Goal: Transaction & Acquisition: Purchase product/service

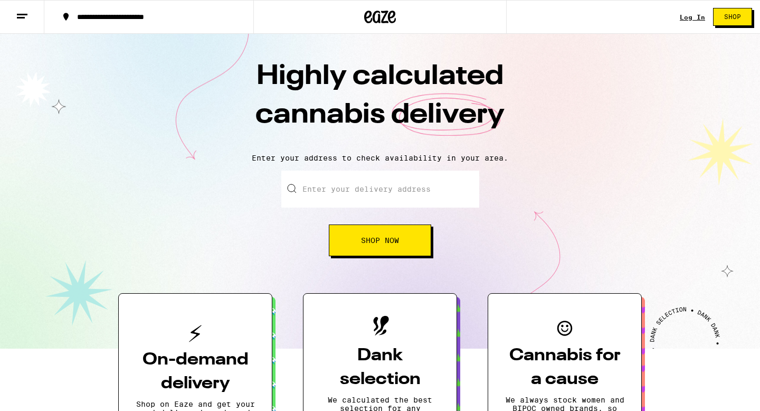
click at [694, 14] on div "Log In" at bounding box center [692, 17] width 25 height 7
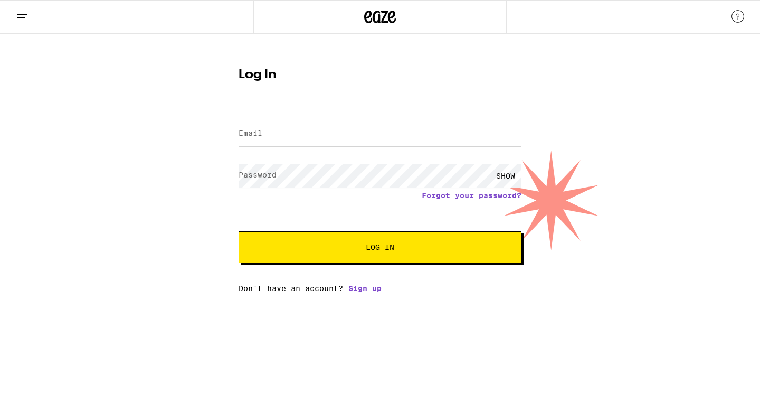
click at [346, 138] on input "Email" at bounding box center [380, 134] width 283 height 24
type input "[EMAIL_ADDRESS][DOMAIN_NAME]"
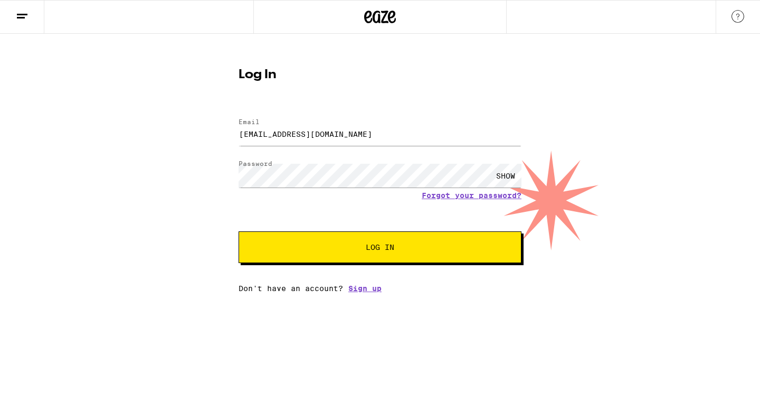
click at [341, 250] on span "Log In" at bounding box center [379, 246] width 197 height 7
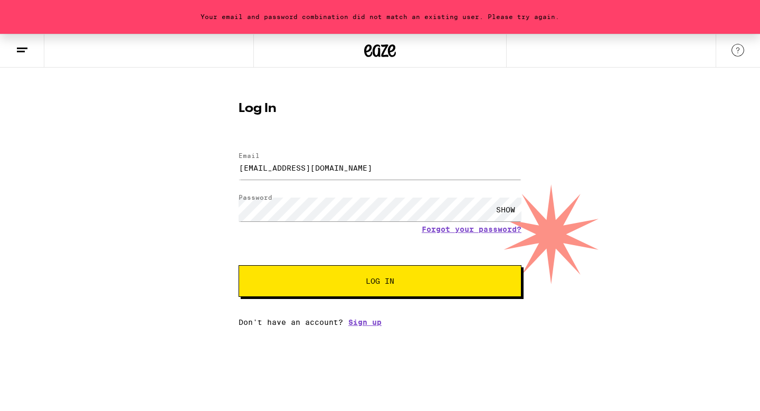
click at [311, 287] on button "Log In" at bounding box center [380, 281] width 283 height 32
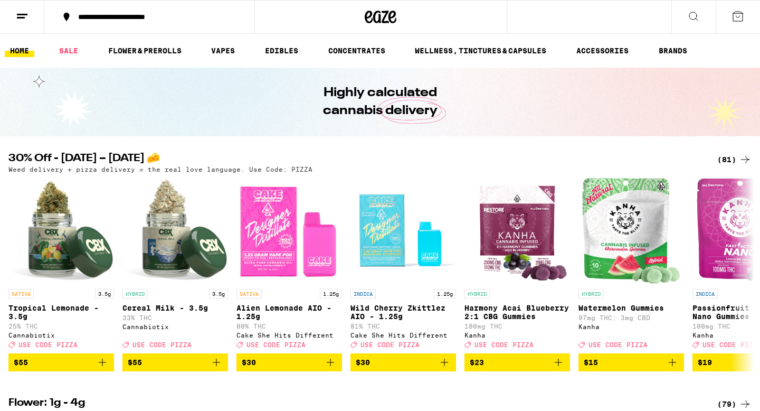
click at [737, 162] on div "(81)" at bounding box center [734, 159] width 34 height 13
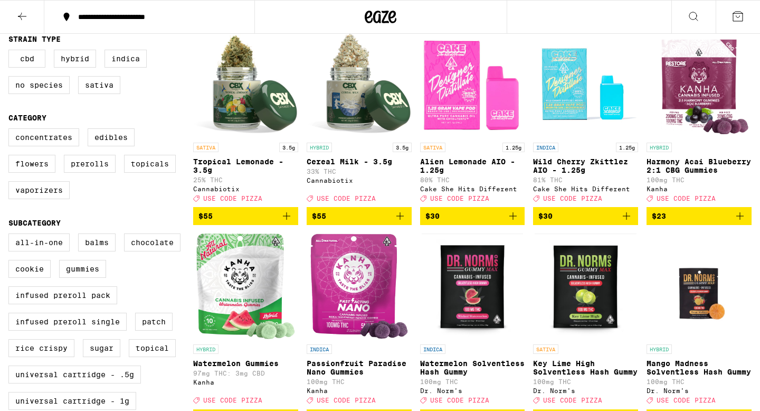
scroll to position [80, 0]
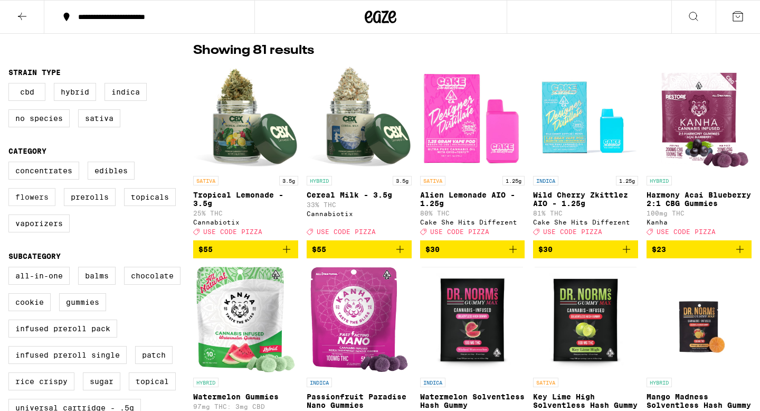
click at [40, 206] on label "Flowers" at bounding box center [31, 197] width 47 height 18
click at [11, 164] on input "Flowers" at bounding box center [11, 163] width 1 height 1
checkbox input "true"
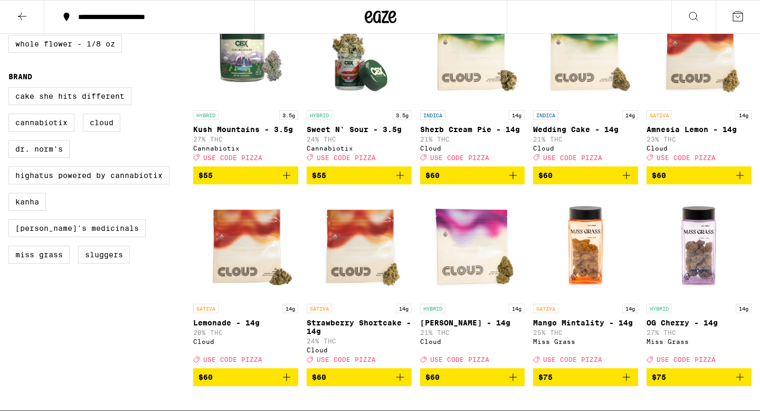
scroll to position [545, 0]
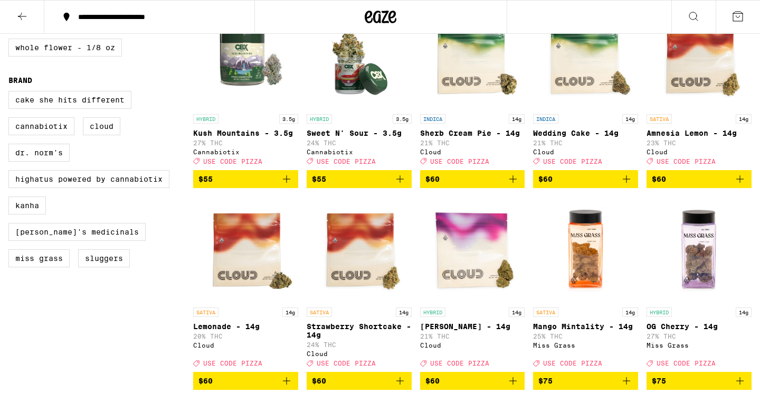
click at [690, 185] on span "$60" at bounding box center [699, 179] width 94 height 13
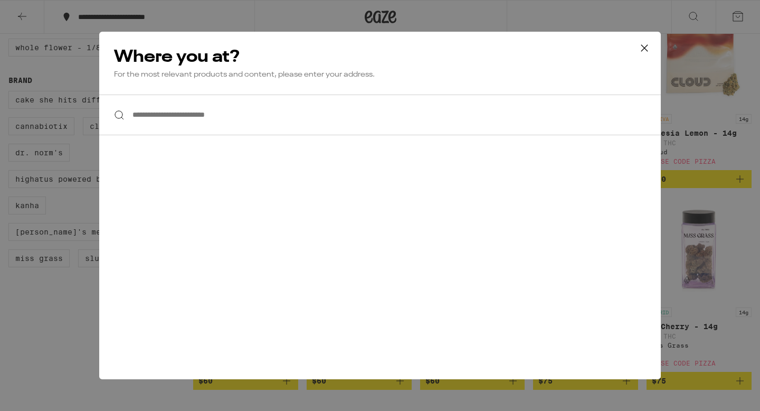
click at [555, 122] on input "**********" at bounding box center [379, 114] width 561 height 41
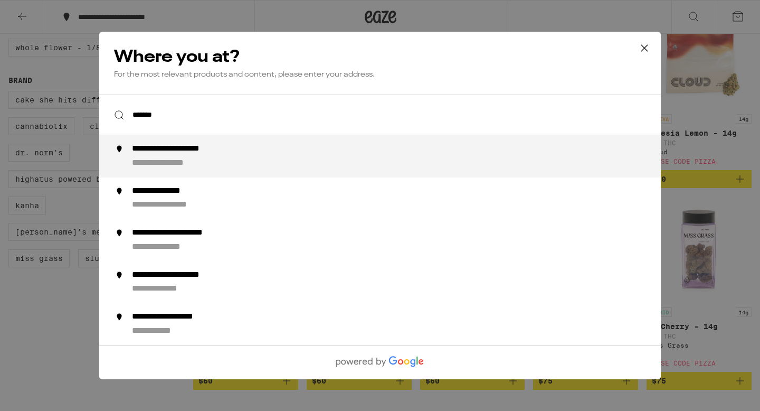
click at [423, 164] on div "**********" at bounding box center [401, 156] width 538 height 25
type input "**********"
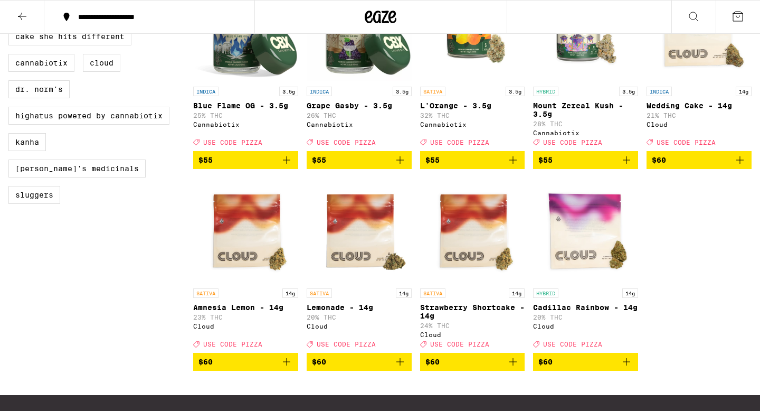
scroll to position [620, 0]
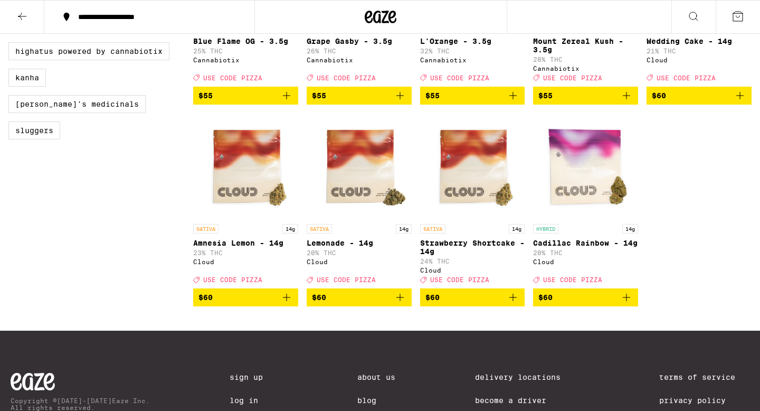
click at [509, 303] on icon "Add to bag" at bounding box center [513, 297] width 13 height 13
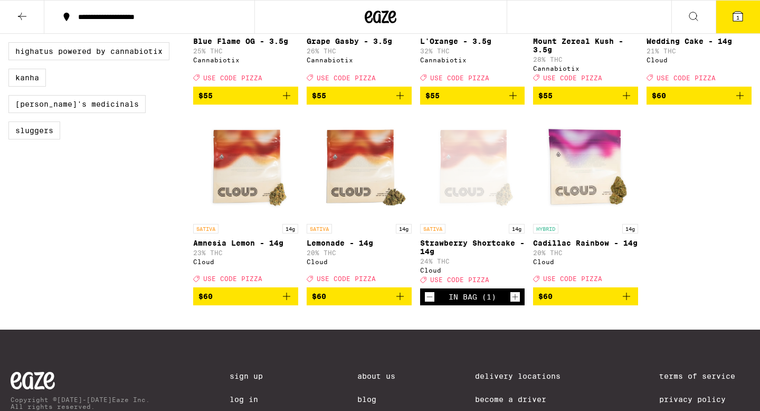
click at [739, 15] on icon at bounding box center [737, 16] width 9 height 9
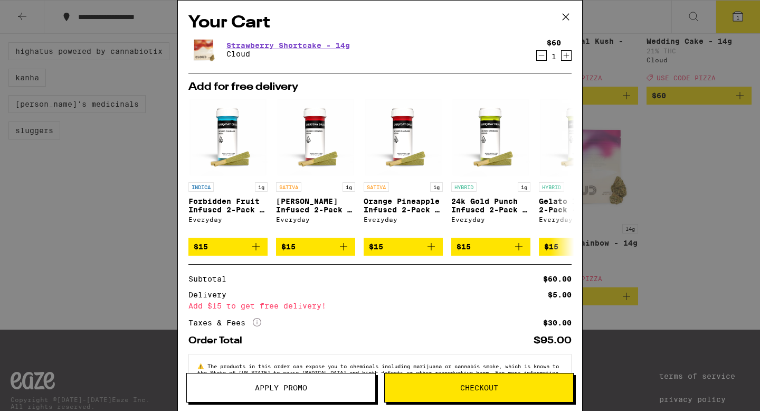
click at [301, 391] on span "Apply Promo" at bounding box center [281, 387] width 52 height 7
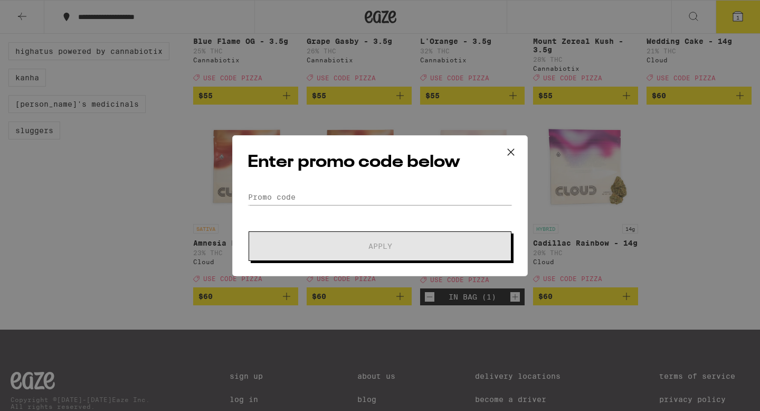
click at [380, 187] on div "Enter promo code below Promo Code Apply" at bounding box center [380, 205] width 296 height 141
click at [377, 203] on input "Promo Code" at bounding box center [379, 197] width 265 height 16
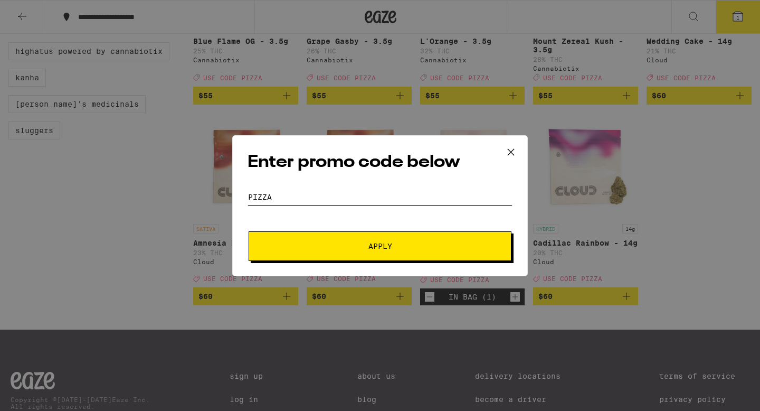
type input "pizza"
click at [373, 254] on button "Apply" at bounding box center [380, 246] width 263 height 30
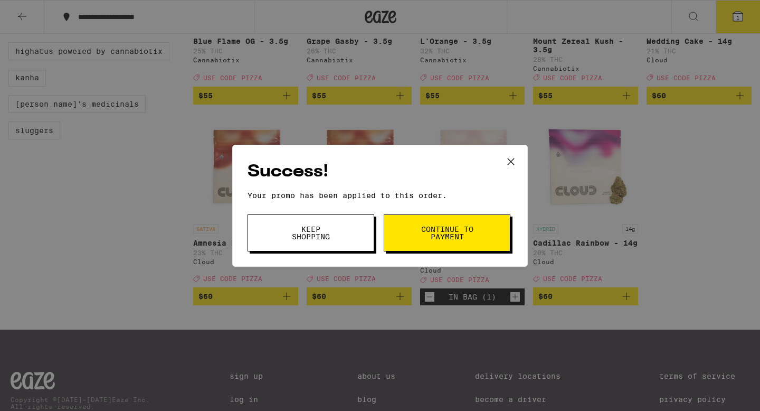
click at [507, 162] on icon at bounding box center [511, 162] width 16 height 16
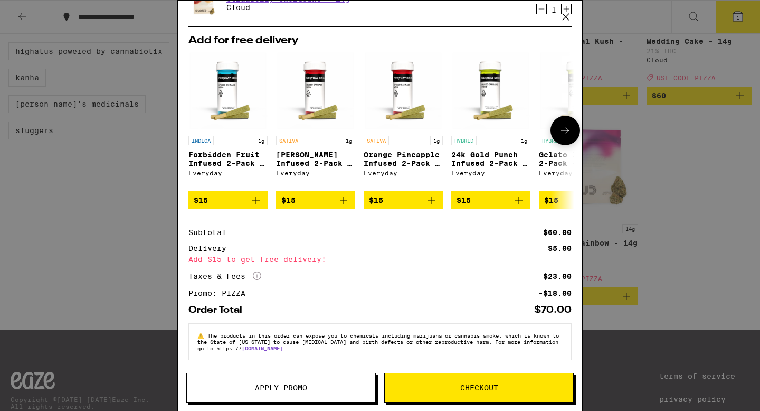
scroll to position [50, 0]
click at [296, 399] on button "Apply Promo" at bounding box center [280, 388] width 189 height 30
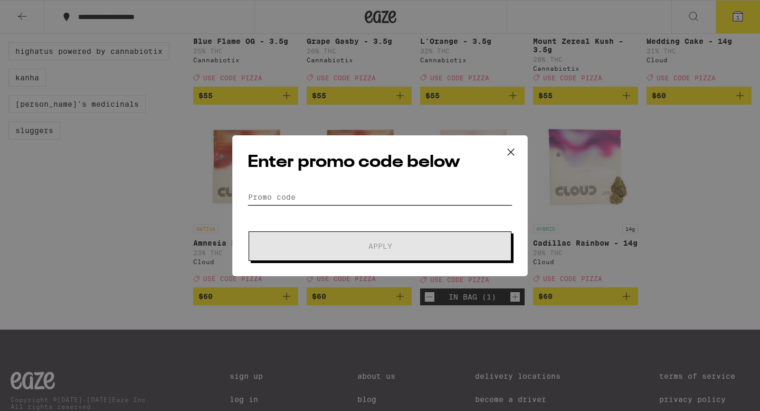
click at [338, 192] on input "Promo Code" at bounding box center [379, 197] width 265 height 16
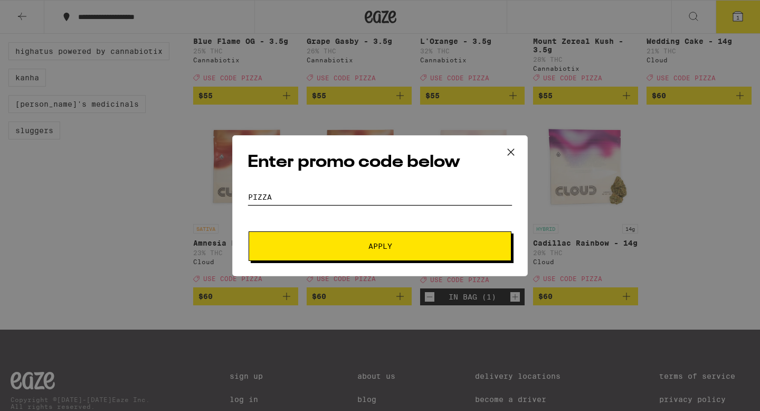
type input "Pizza"
click at [348, 244] on span "Apply" at bounding box center [380, 245] width 190 height 7
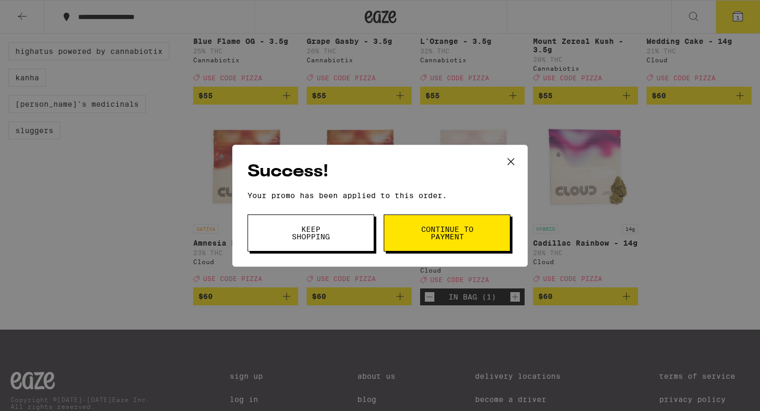
click at [345, 233] on button "Keep Shopping" at bounding box center [310, 232] width 127 height 37
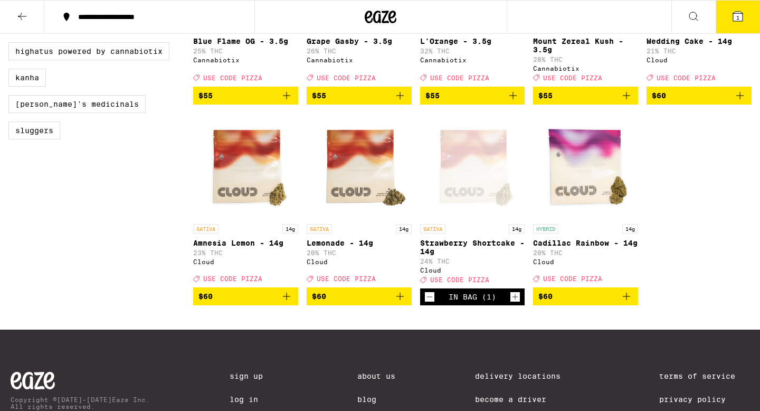
click at [739, 15] on span "1" at bounding box center [737, 17] width 3 height 6
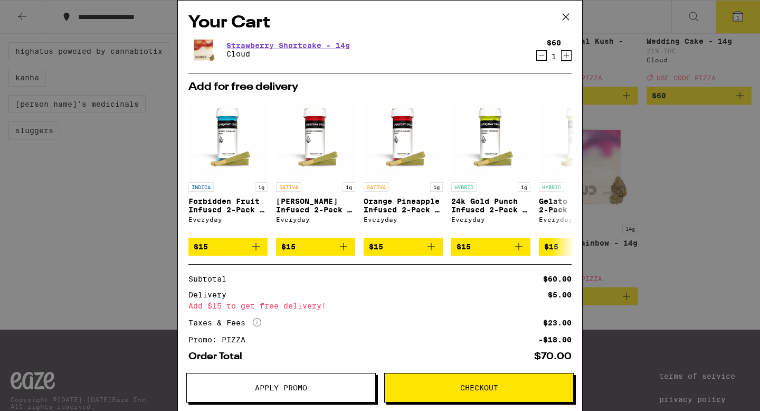
click at [565, 12] on icon at bounding box center [566, 17] width 16 height 16
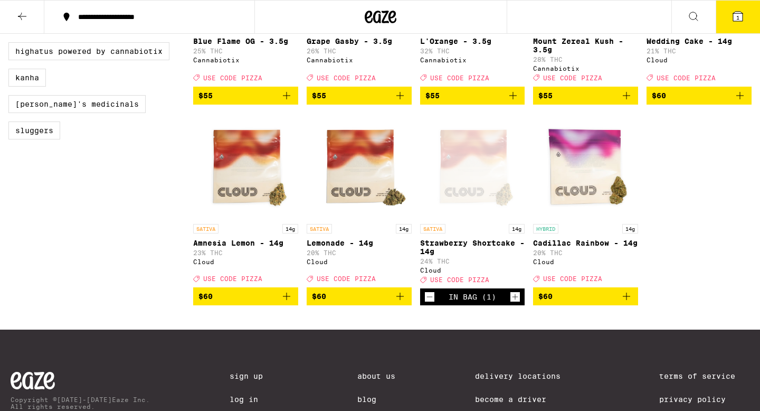
click at [14, 15] on button at bounding box center [22, 17] width 44 height 33
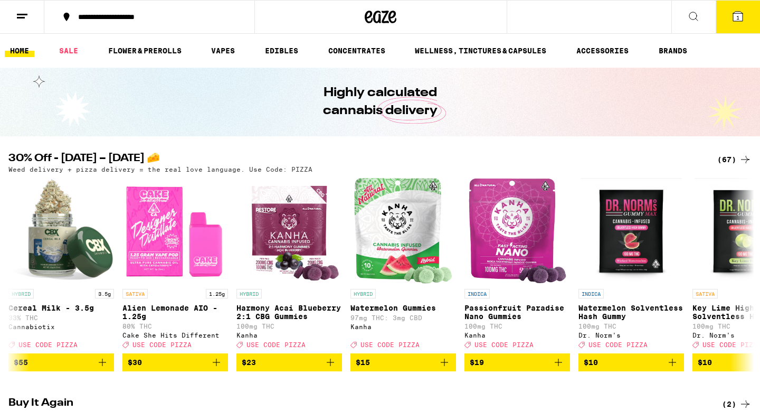
click at [22, 15] on icon at bounding box center [22, 16] width 13 height 13
click at [23, 12] on div "Menu Shop Buy It Again Sale Flower & Prerolls Vapes Edibles Concentrates Wellne…" at bounding box center [380, 205] width 760 height 411
click at [22, 14] on line at bounding box center [22, 14] width 11 height 0
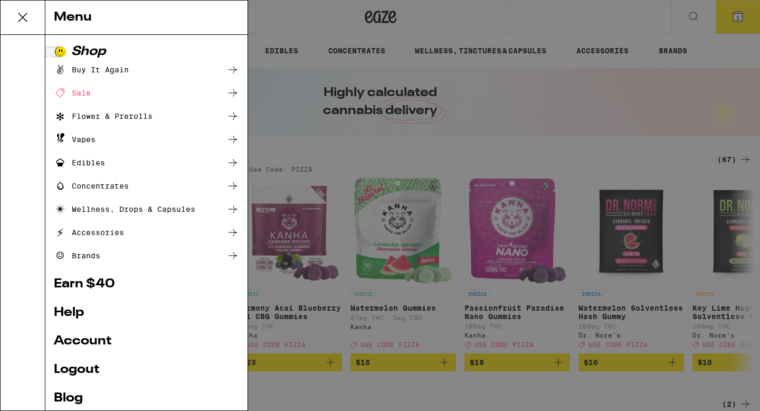
scroll to position [46, 0]
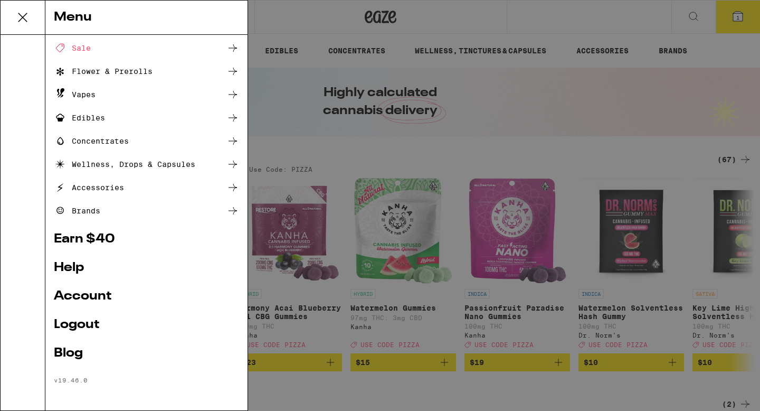
click at [90, 240] on link "Earn $ 40" at bounding box center [146, 239] width 185 height 13
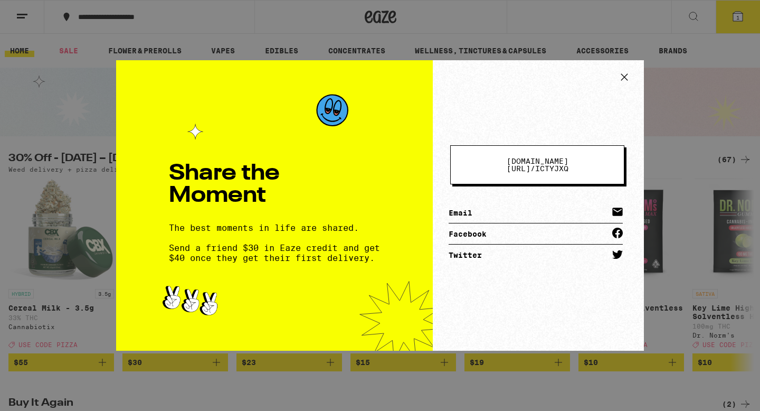
click at [626, 77] on icon at bounding box center [624, 77] width 16 height 16
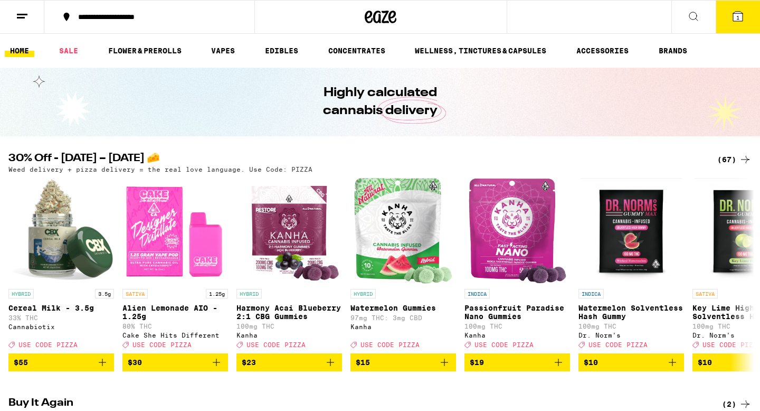
click at [730, 24] on button "1" at bounding box center [738, 17] width 44 height 33
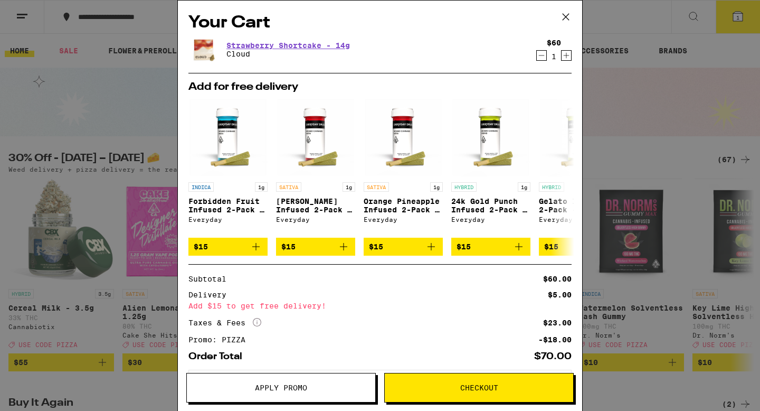
scroll to position [54, 0]
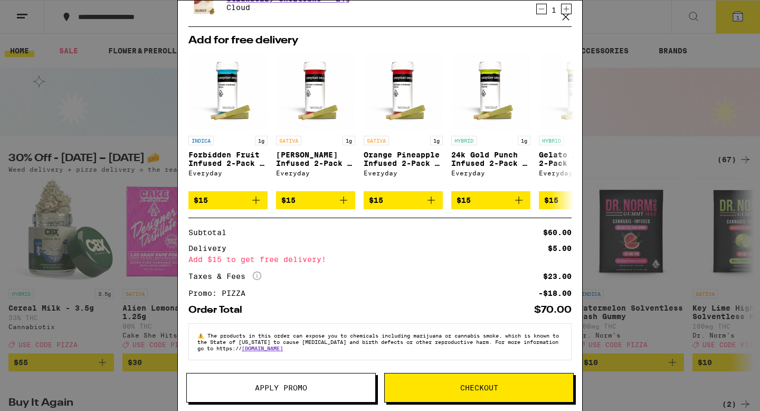
click at [566, 16] on icon at bounding box center [566, 17] width 6 height 6
